Goal: Task Accomplishment & Management: Use online tool/utility

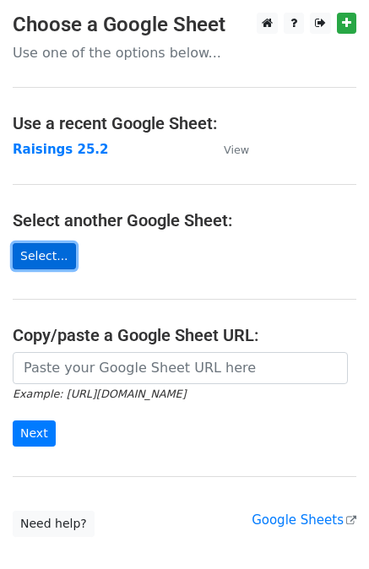
click at [49, 258] on link "Select..." at bounding box center [44, 256] width 63 height 26
click at [88, 160] on main "Choose a Google Sheet Use one of the options below... Use a recent Google Sheet…" at bounding box center [184, 275] width 369 height 524
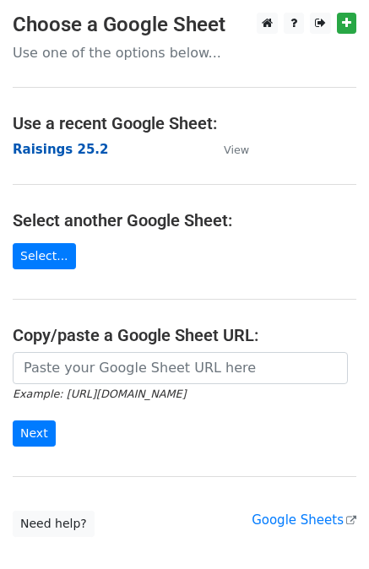
click at [67, 153] on strong "Raisings 25.2" at bounding box center [60, 149] width 95 height 15
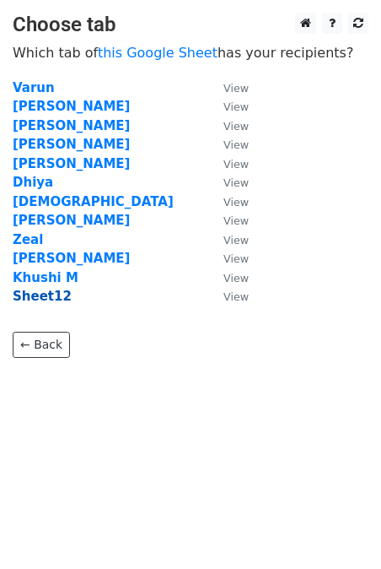
click at [44, 294] on strong "Sheet12" at bounding box center [42, 295] width 59 height 15
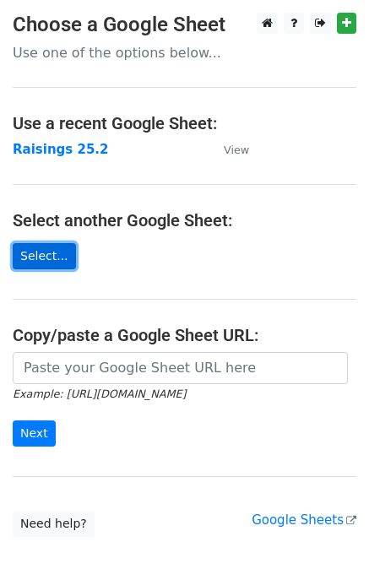
click at [37, 257] on link "Select..." at bounding box center [44, 256] width 63 height 26
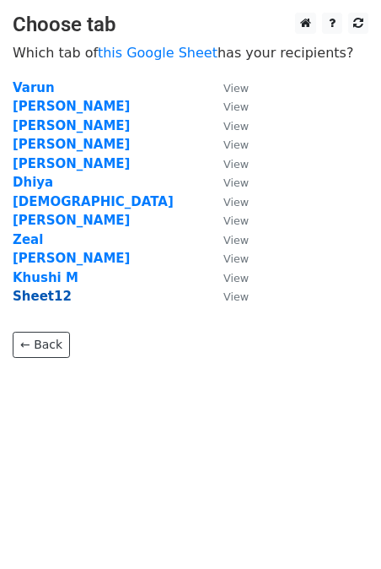
click at [49, 301] on strong "Sheet12" at bounding box center [42, 295] width 59 height 15
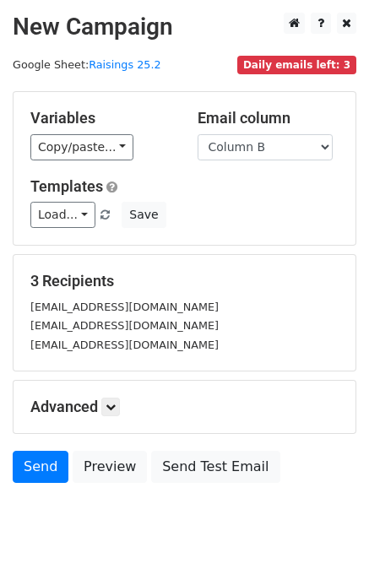
scroll to position [55, 0]
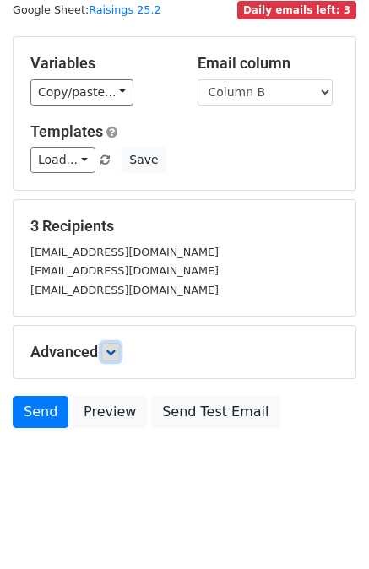
click at [108, 356] on link at bounding box center [110, 351] width 19 height 19
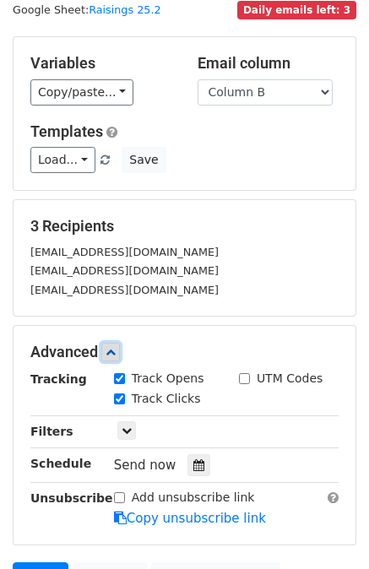
click at [108, 356] on link at bounding box center [110, 351] width 19 height 19
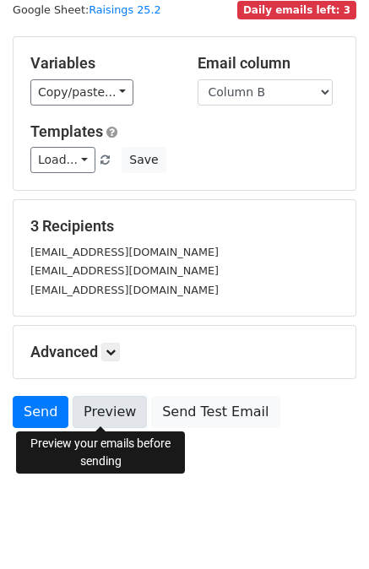
click at [103, 399] on link "Preview" at bounding box center [110, 412] width 74 height 32
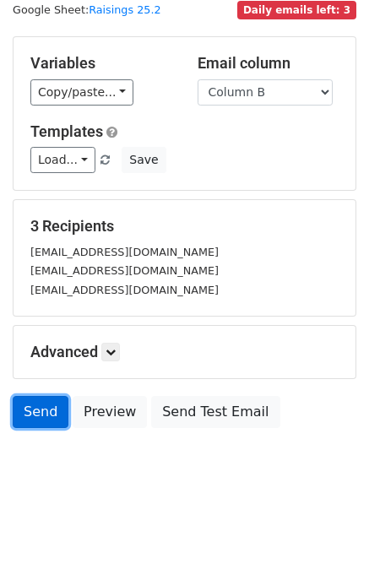
click at [39, 412] on link "Send" at bounding box center [41, 412] width 56 height 32
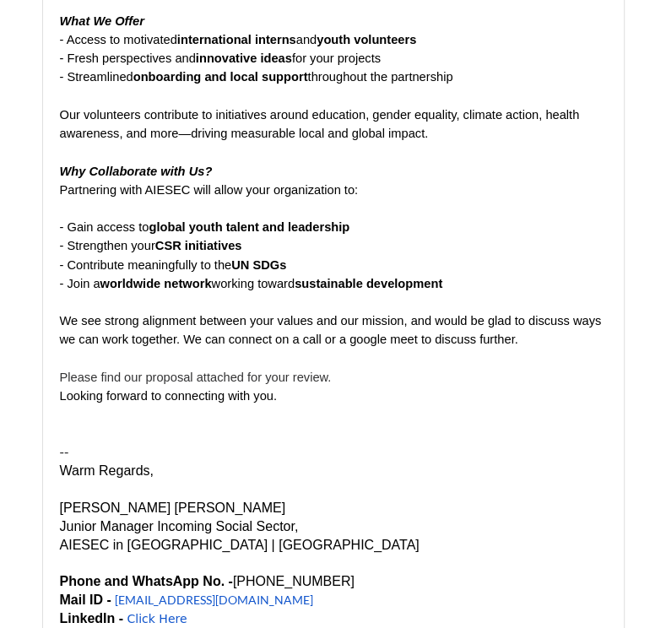
scroll to position [3302, 0]
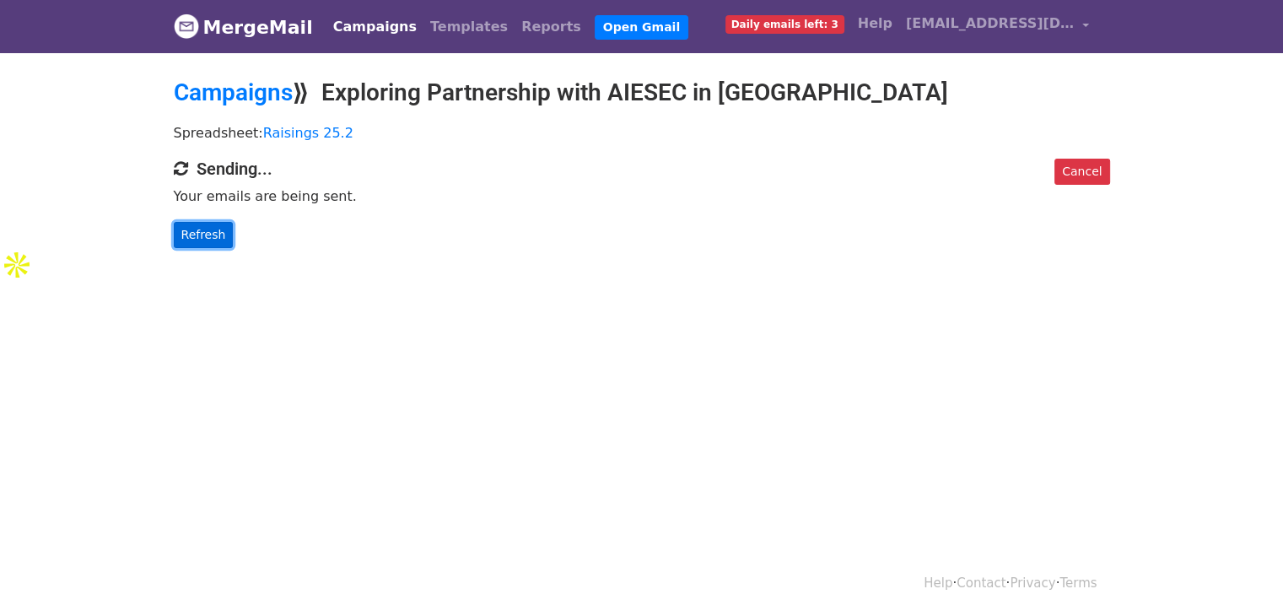
click at [194, 237] on link "Refresh" at bounding box center [204, 235] width 60 height 26
